Goal: Navigation & Orientation: Find specific page/section

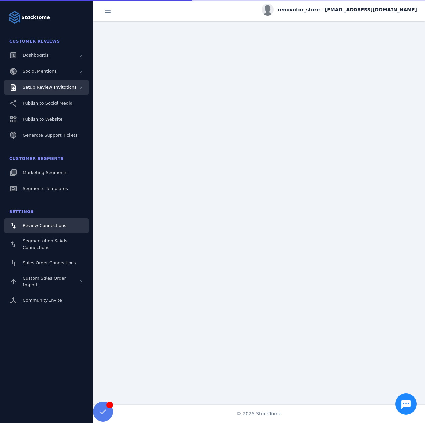
click at [37, 89] on span "Setup Review Invitations" at bounding box center [50, 87] width 54 height 5
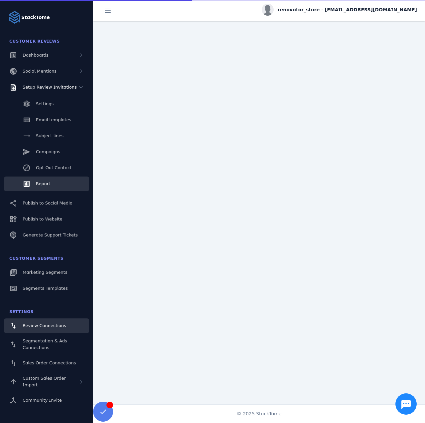
click at [42, 187] on link "Report" at bounding box center [46, 183] width 85 height 15
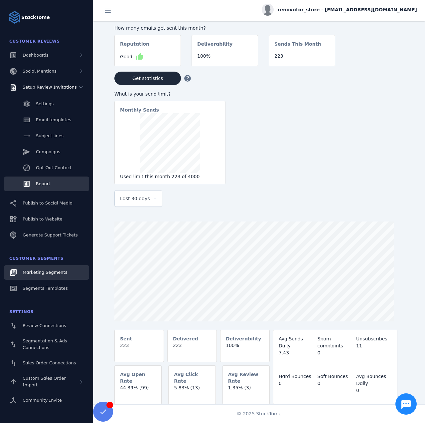
click at [50, 276] on link "Marketing Segments" at bounding box center [46, 272] width 85 height 15
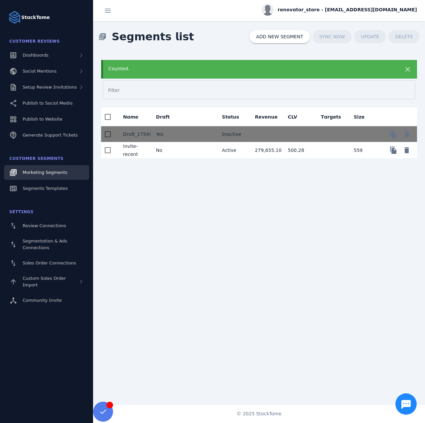
click at [330, 5] on div "renovator_store - [EMAIL_ADDRESS][DOMAIN_NAME]" at bounding box center [339, 10] width 155 height 12
click at [388, 63] on span "Sign out" at bounding box center [396, 64] width 19 height 8
